Goal: Transaction & Acquisition: Purchase product/service

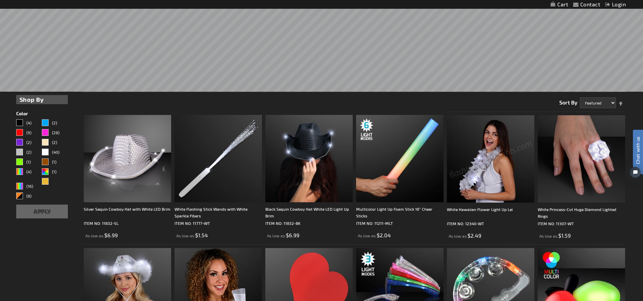
scroll to position [203, 0]
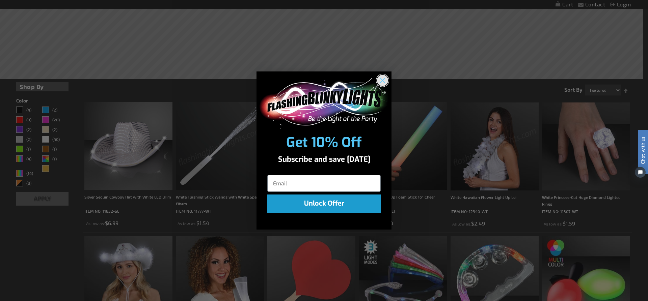
click at [383, 76] on circle "Close dialog" at bounding box center [382, 80] width 11 height 11
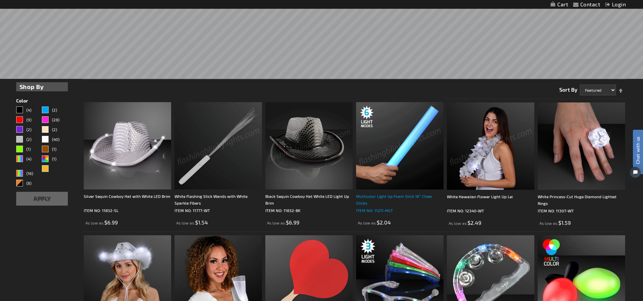
click at [398, 196] on div "Multicolor Light Up Foam Stick 16” Cheer Sticks" at bounding box center [399, 200] width 87 height 14
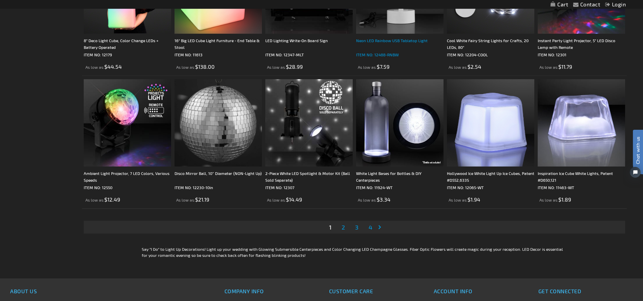
scroll to position [1452, 0]
